Goal: Navigation & Orientation: Find specific page/section

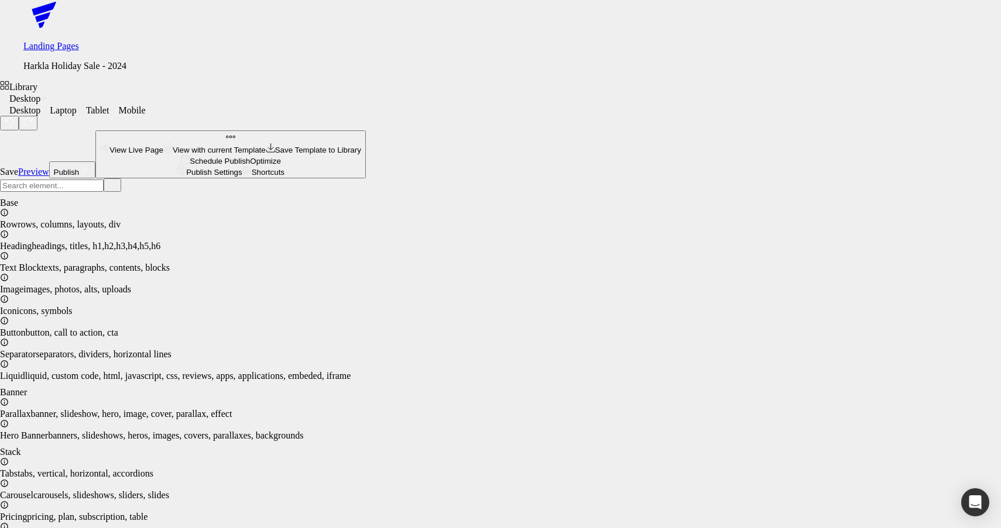
scroll to position [2691, 0]
click at [19, 15] on icon at bounding box center [44, 14] width 88 height 29
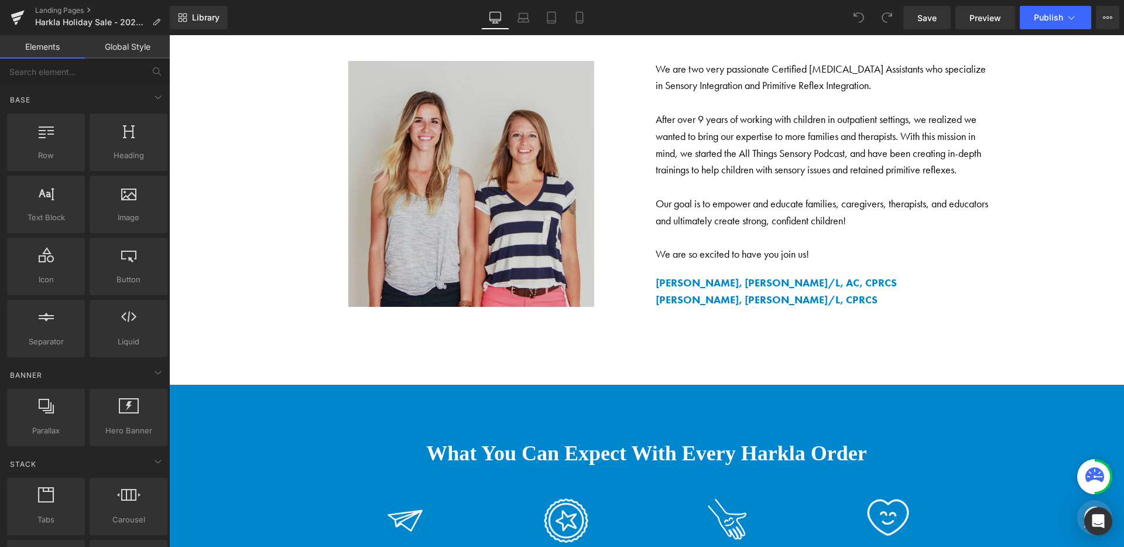
scroll to position [3954, 0]
